Goal: Go to known website: Access a specific website the user already knows

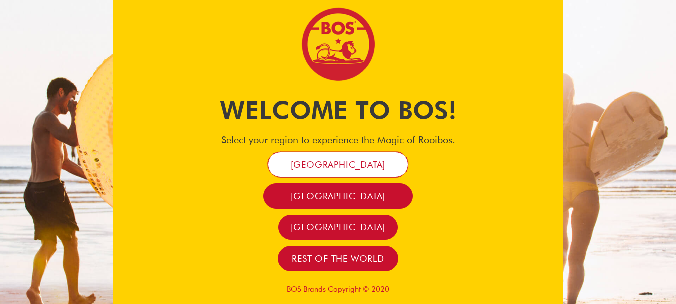
click at [355, 159] on span "[GEOGRAPHIC_DATA]" at bounding box center [338, 165] width 95 height 12
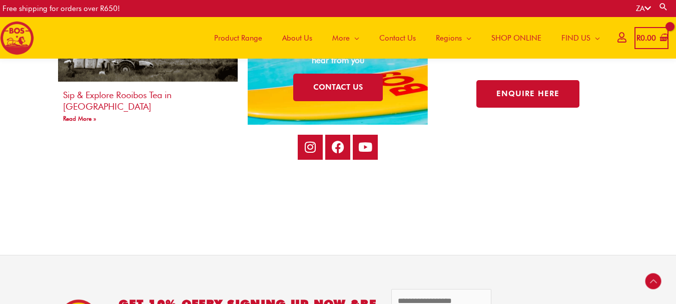
scroll to position [204, 0]
